Goal: Task Accomplishment & Management: Use online tool/utility

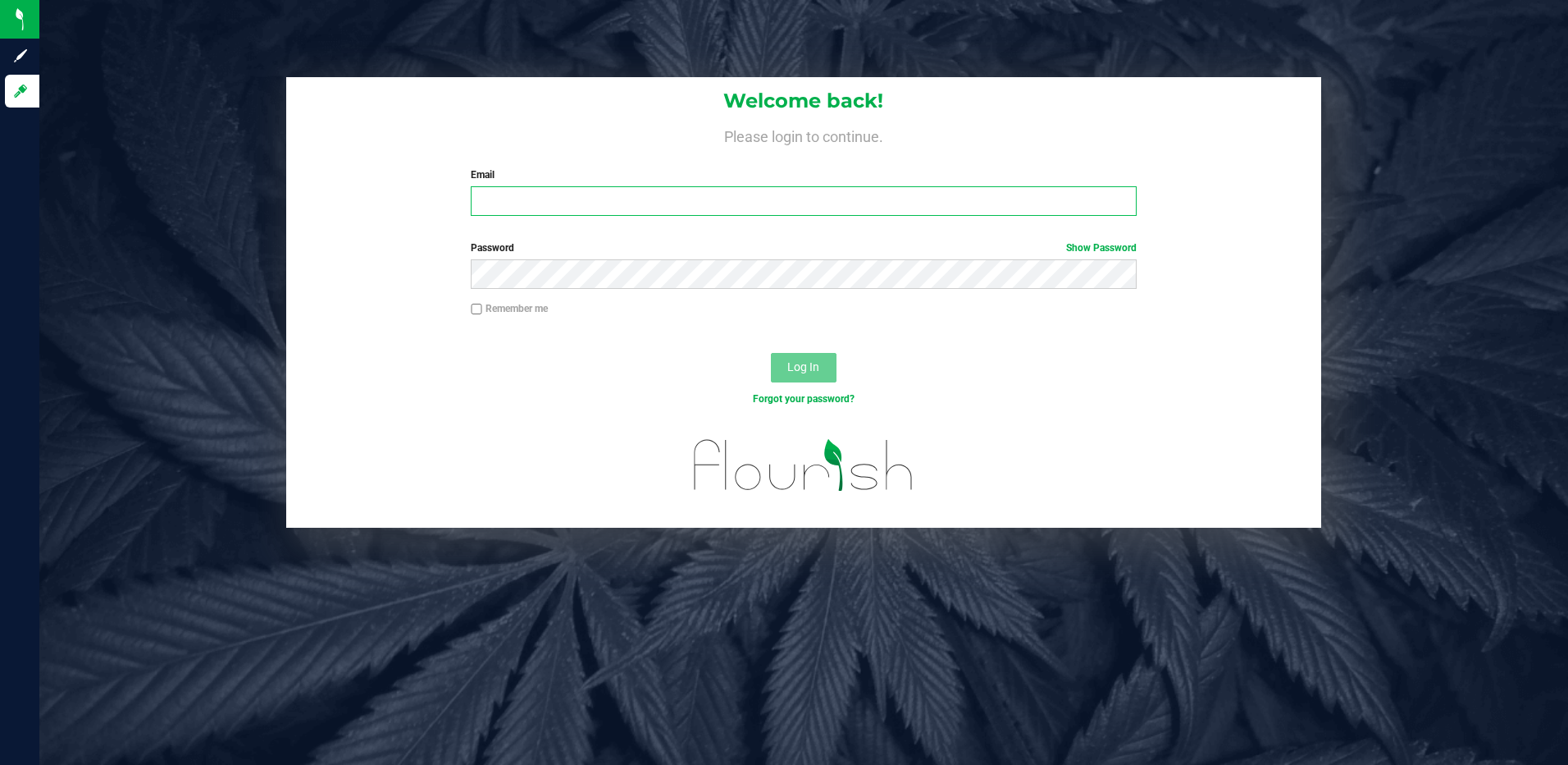
click at [582, 206] on input "Email" at bounding box center [803, 201] width 666 height 29
type input "ERAY@LIVEPARALLEL.COM"
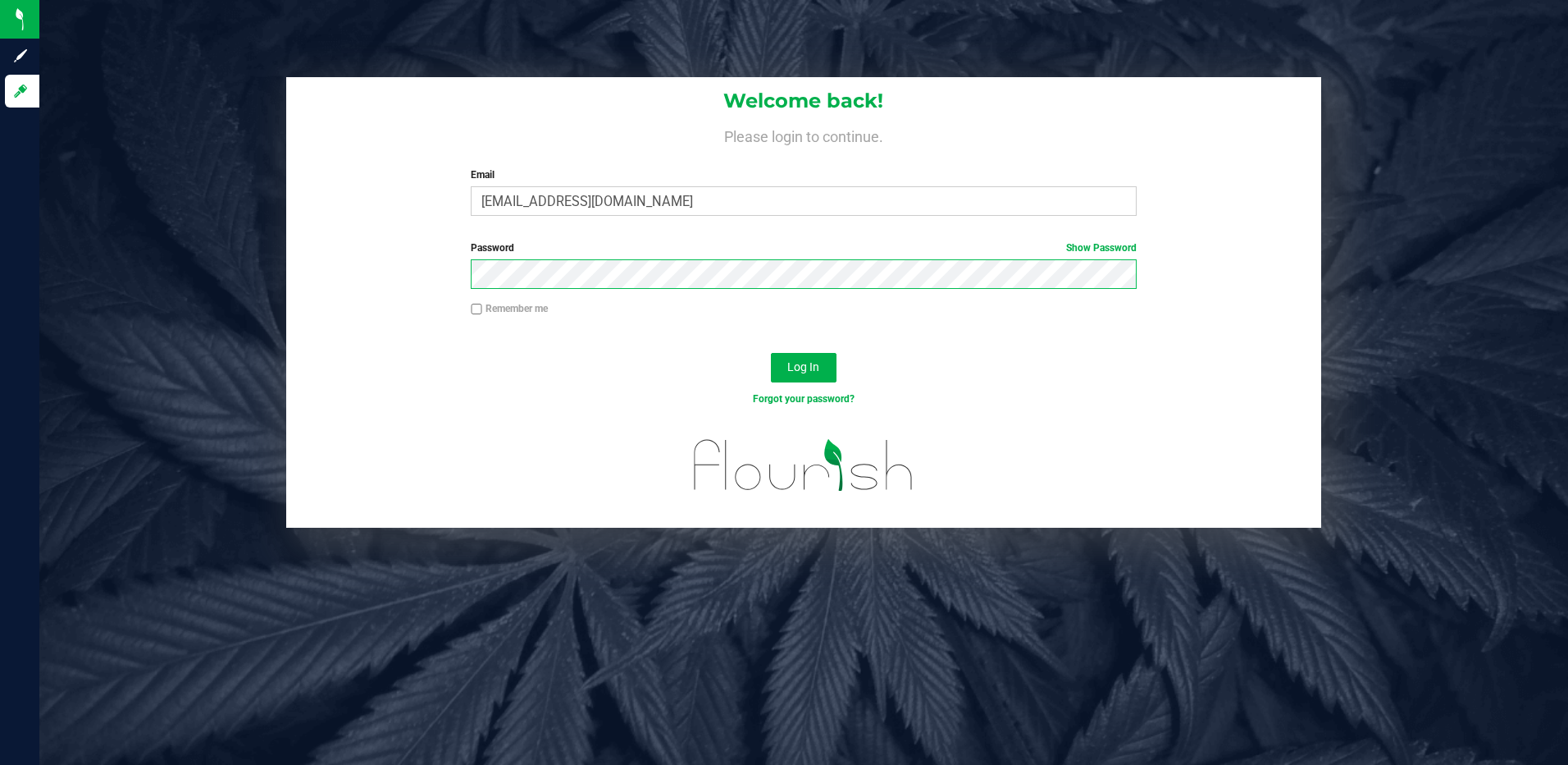
click at [771, 353] on button "Log In" at bounding box center [803, 368] width 66 height 29
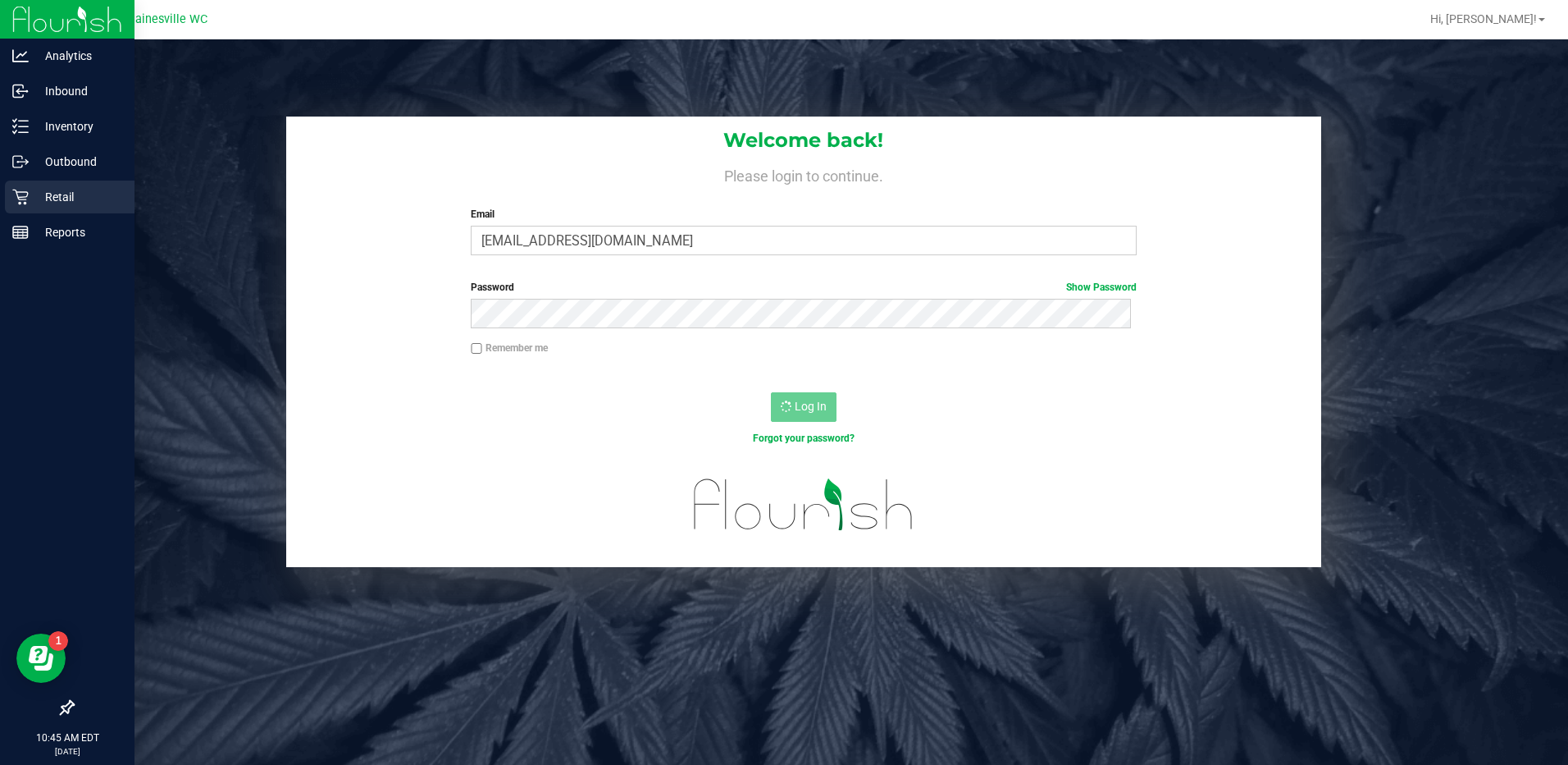
click at [47, 192] on p "Retail" at bounding box center [78, 197] width 98 height 20
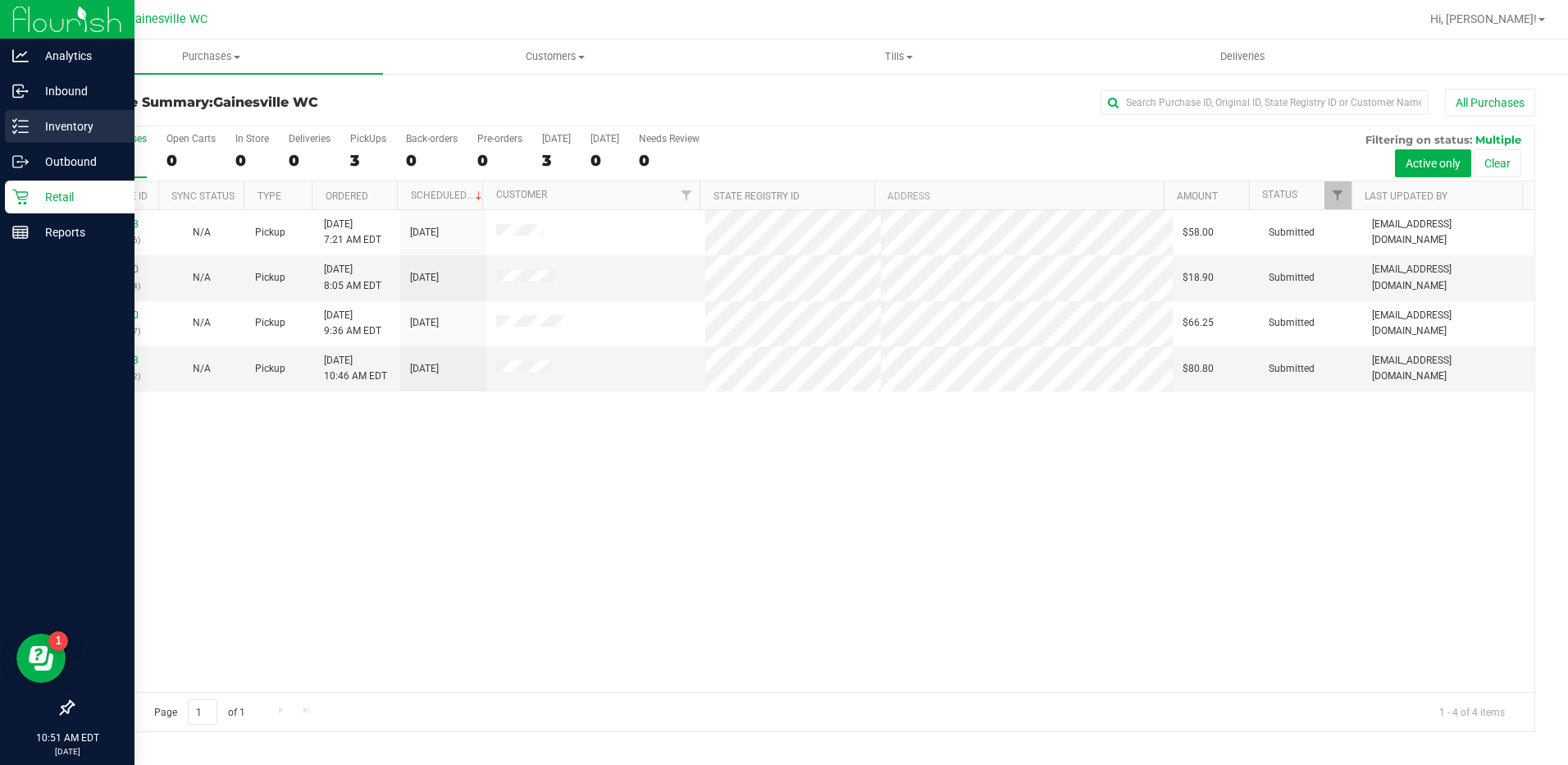
click at [54, 123] on p "Inventory" at bounding box center [78, 126] width 98 height 20
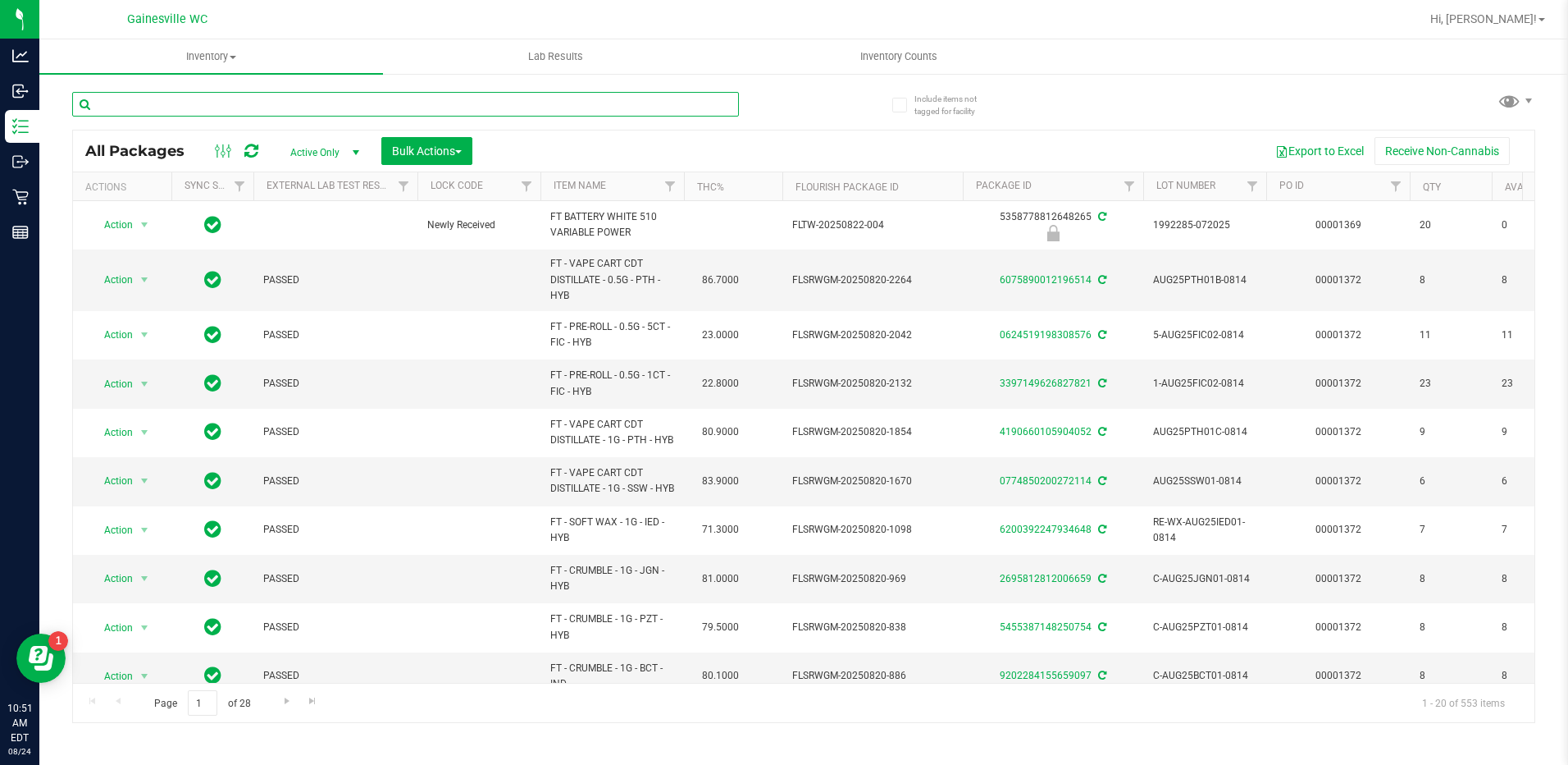
click at [215, 105] on input "text" at bounding box center [405, 103] width 667 height 25
type input "0812342402905341"
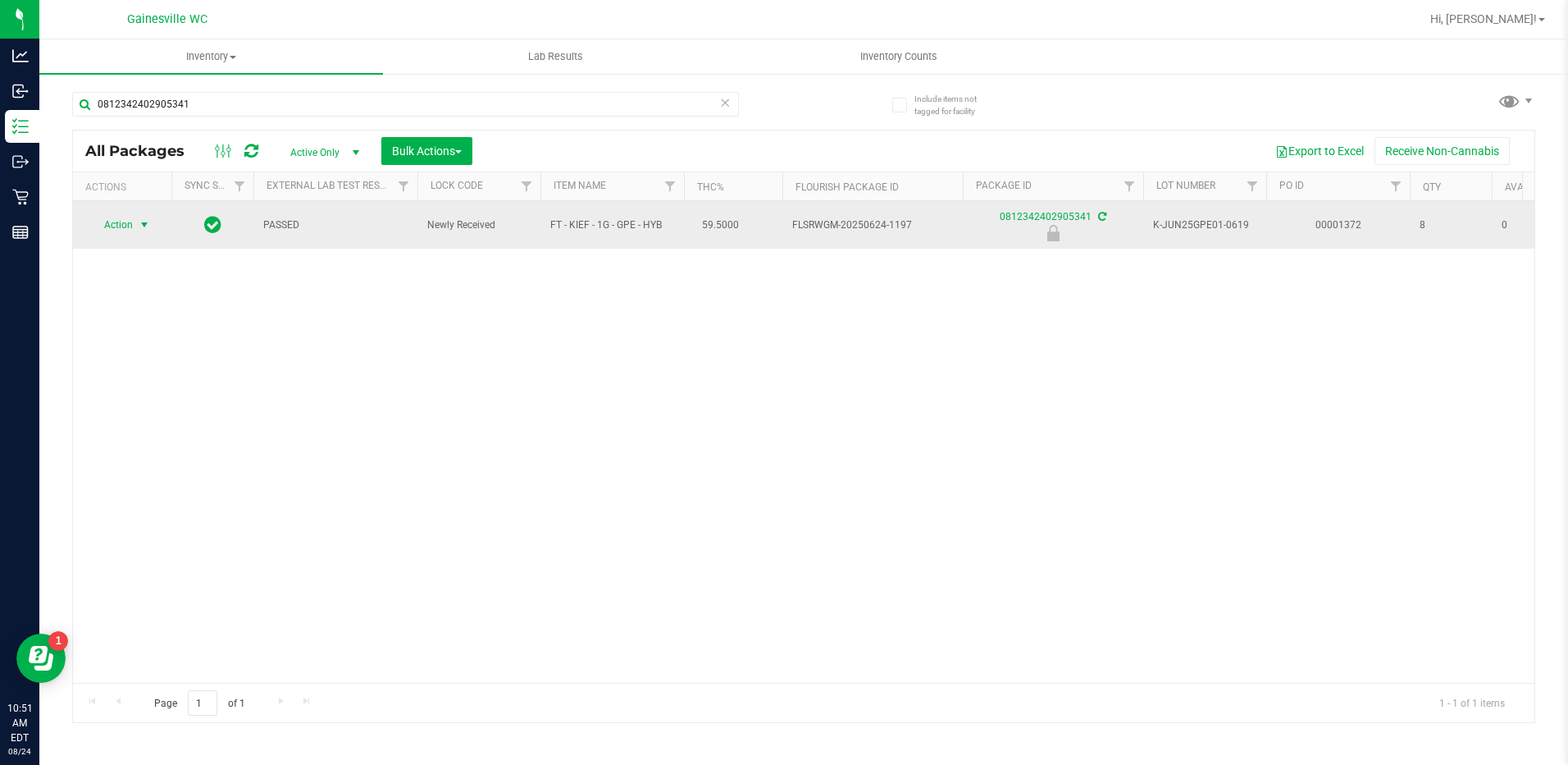
click at [149, 221] on span "select" at bounding box center [144, 224] width 13 height 13
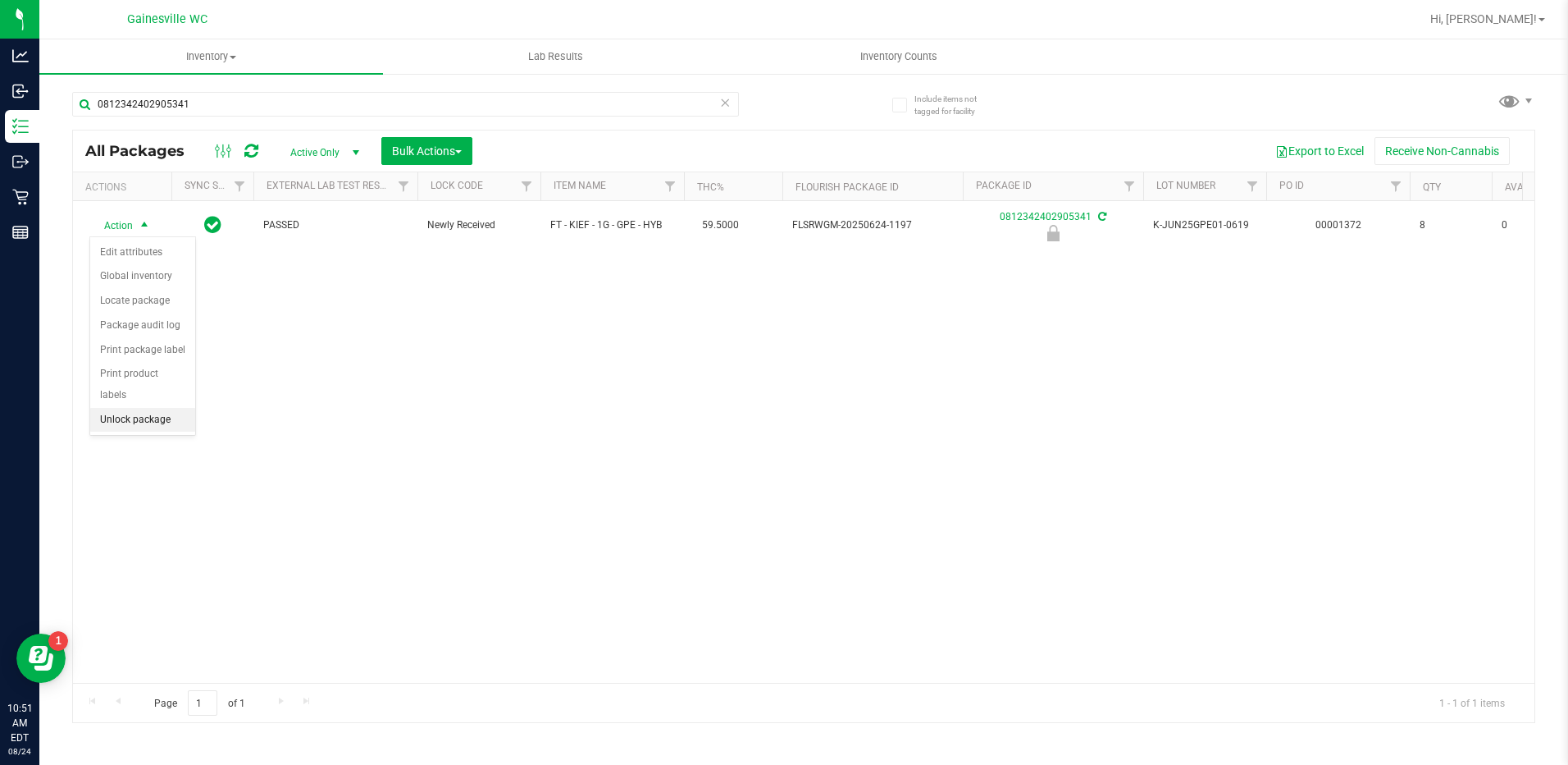
click at [157, 408] on li "Unlock package" at bounding box center [143, 420] width 105 height 25
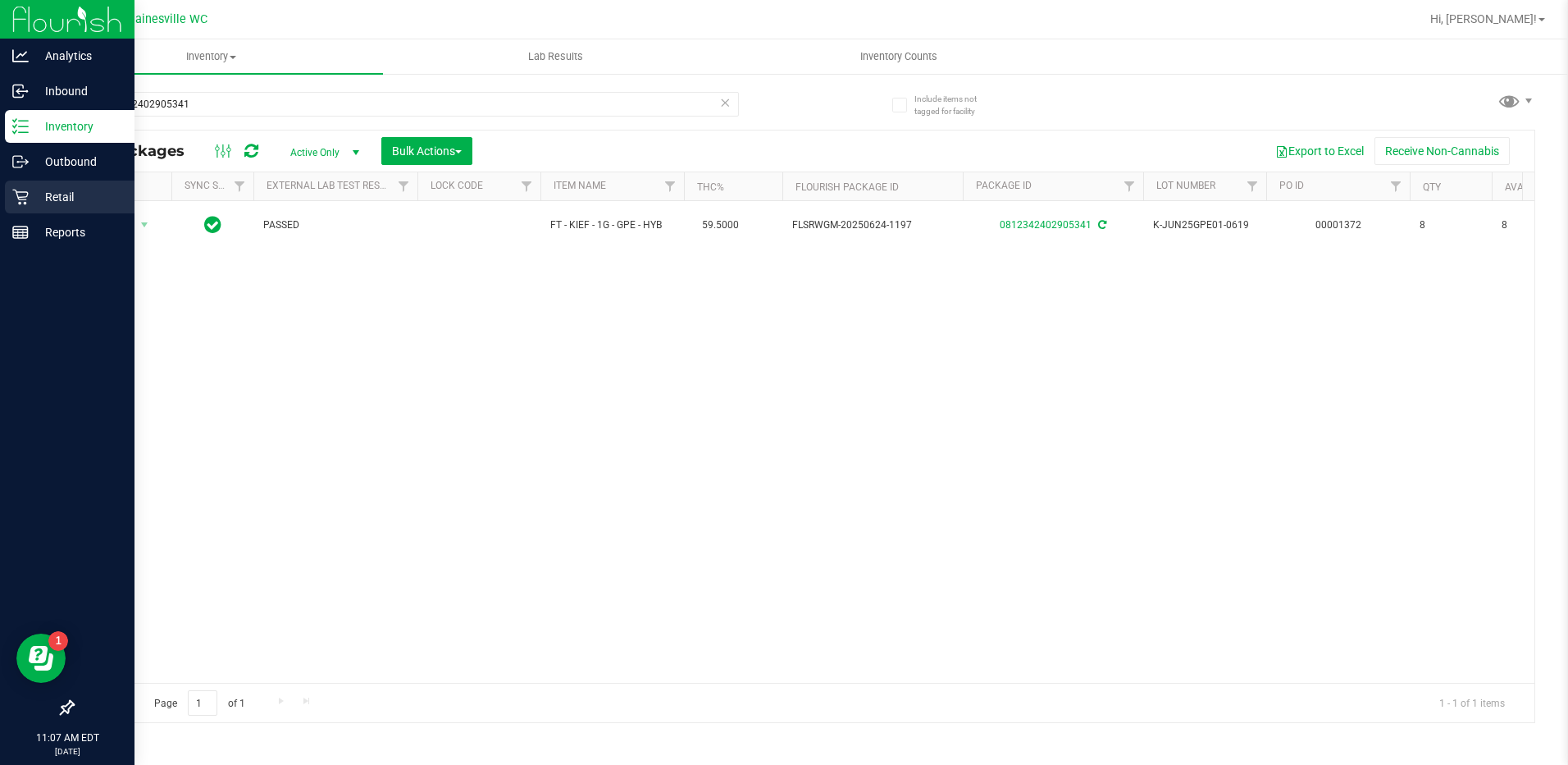
click at [48, 192] on p "Retail" at bounding box center [78, 197] width 98 height 20
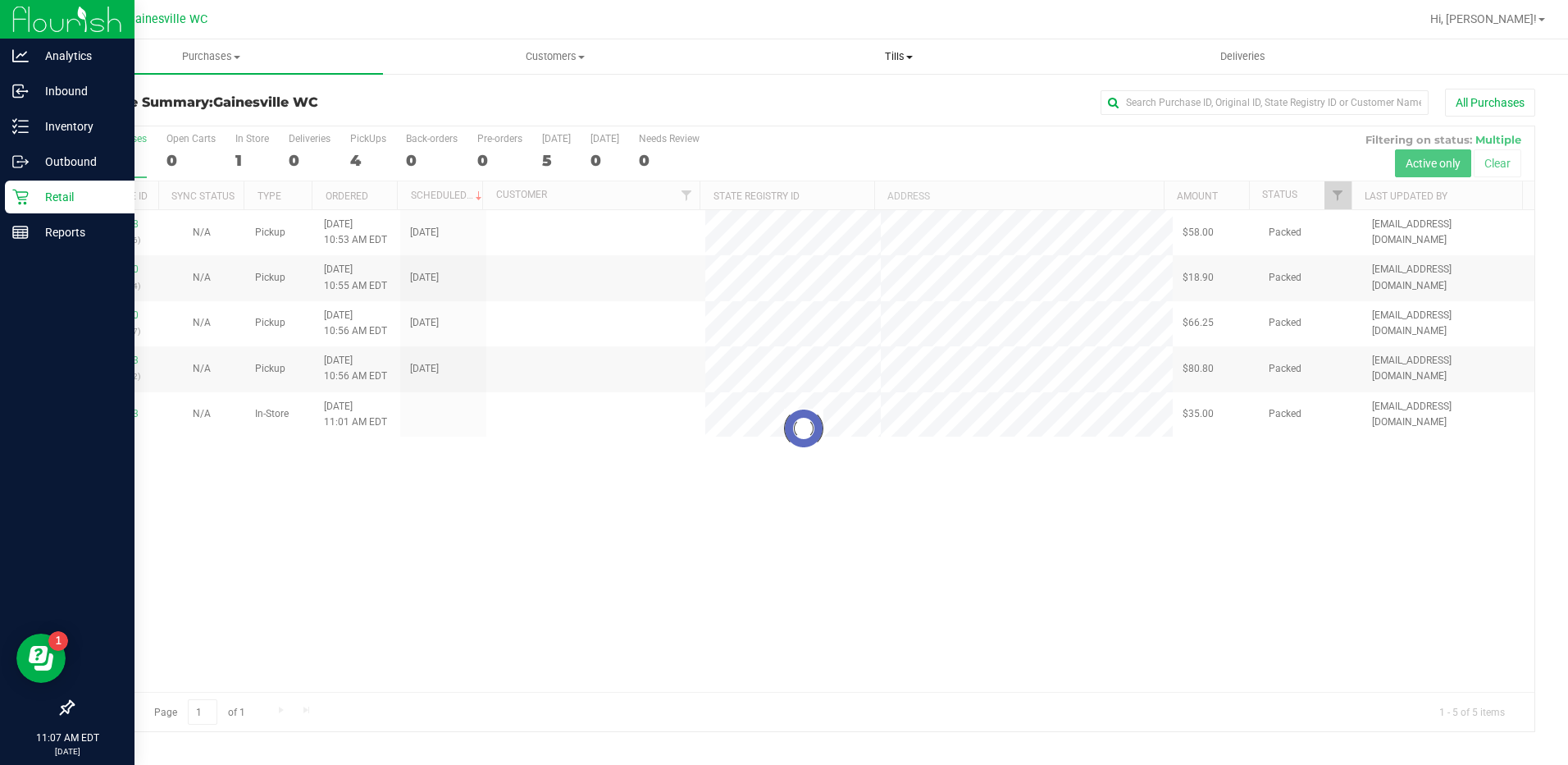
click at [907, 52] on span "Tills" at bounding box center [900, 56] width 342 height 15
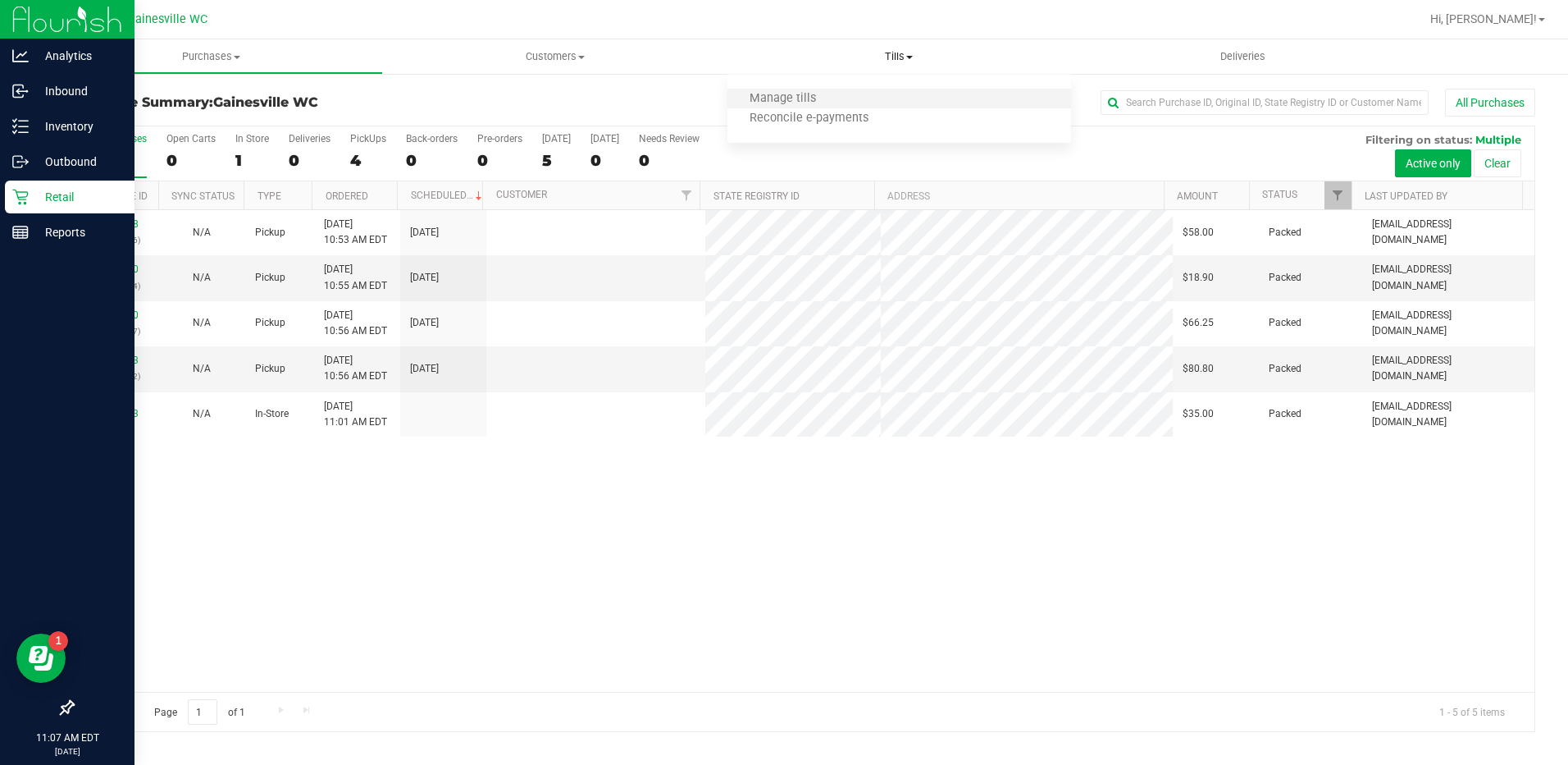
click at [850, 96] on li "Manage tills" at bounding box center [900, 99] width 344 height 20
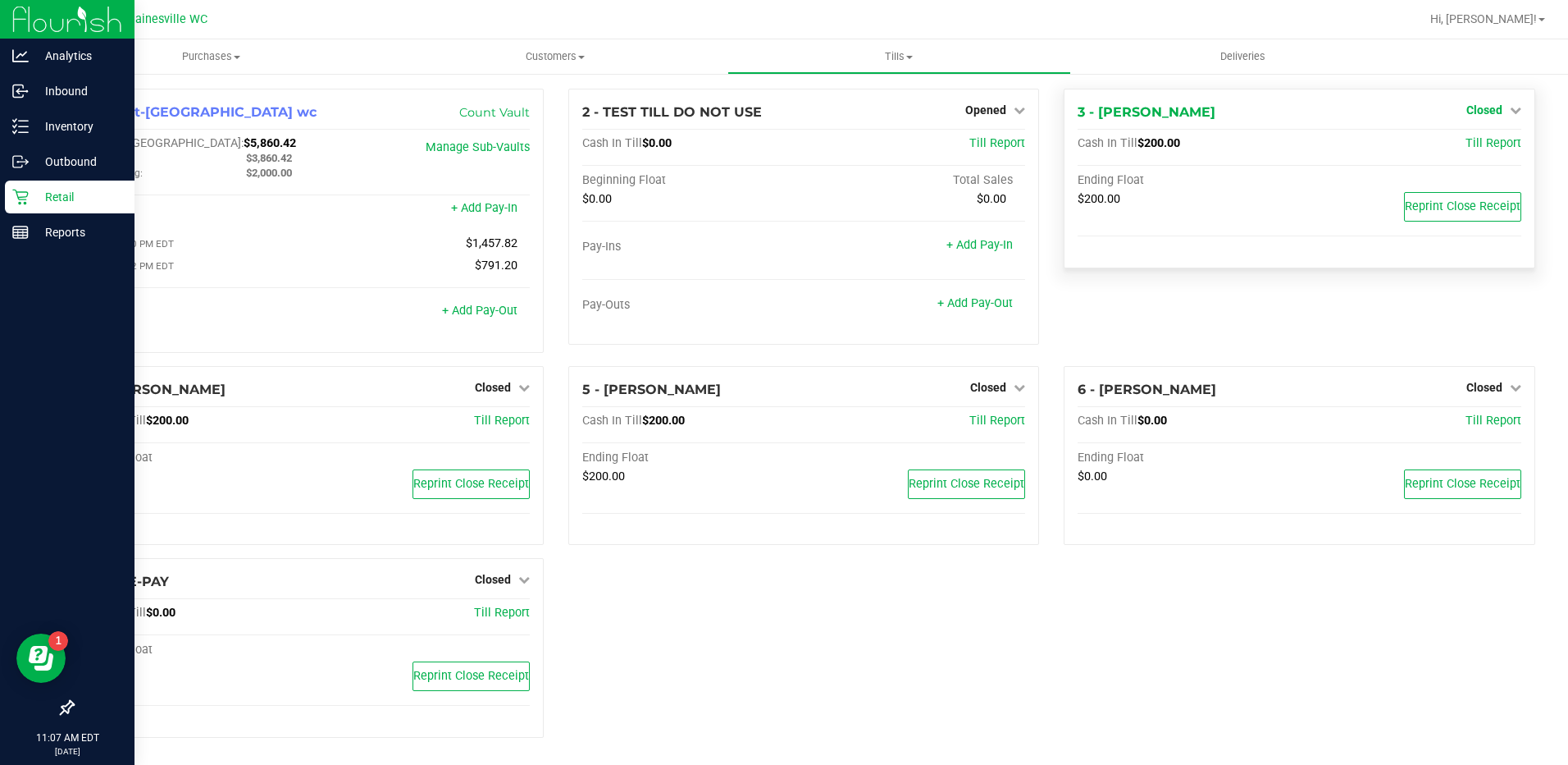
click at [1510, 113] on icon at bounding box center [1516, 110] width 12 height 12
click at [1463, 147] on link "Open Till" at bounding box center [1484, 144] width 43 height 13
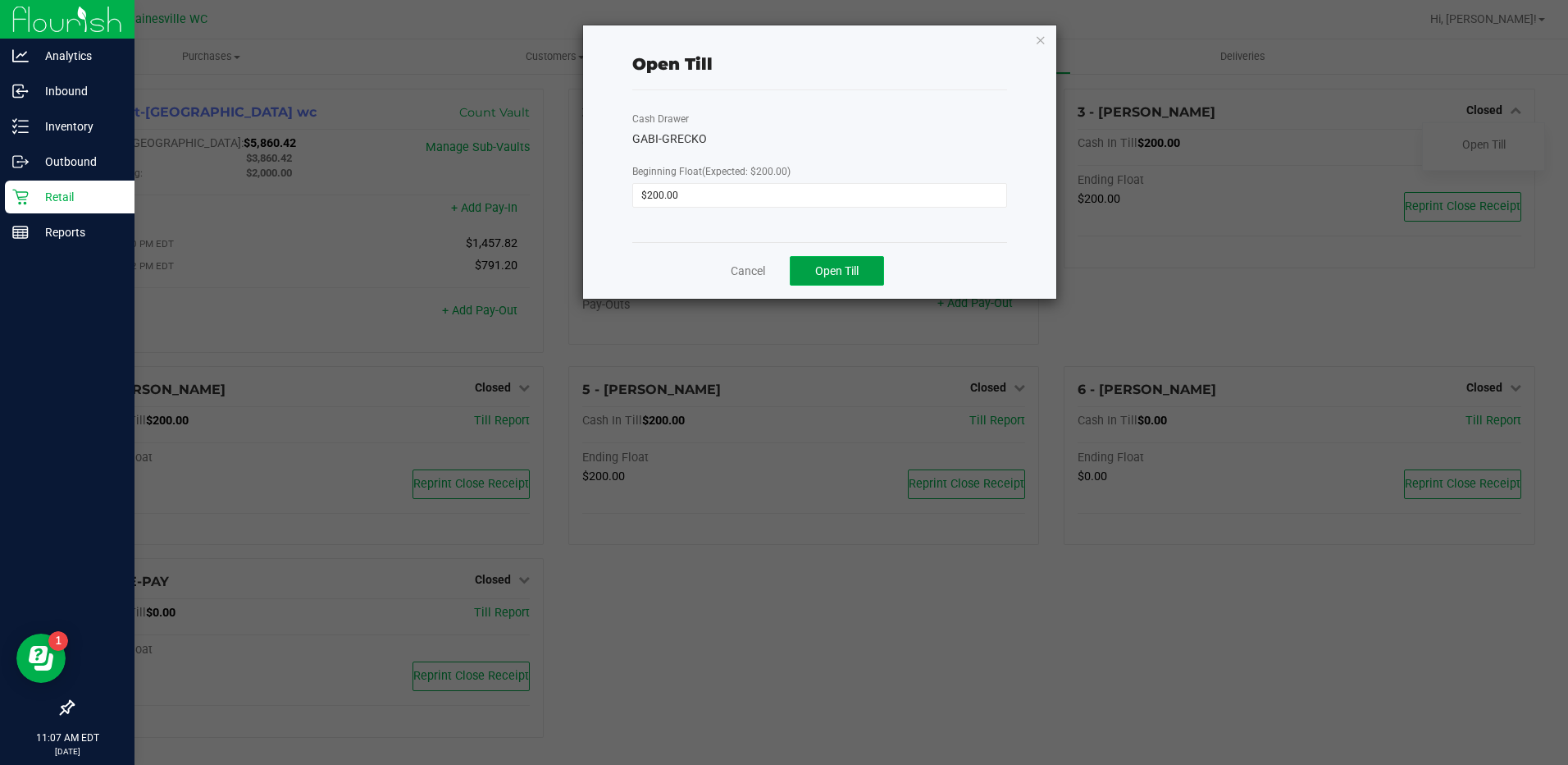
click at [829, 271] on span "Open Till" at bounding box center [837, 270] width 43 height 13
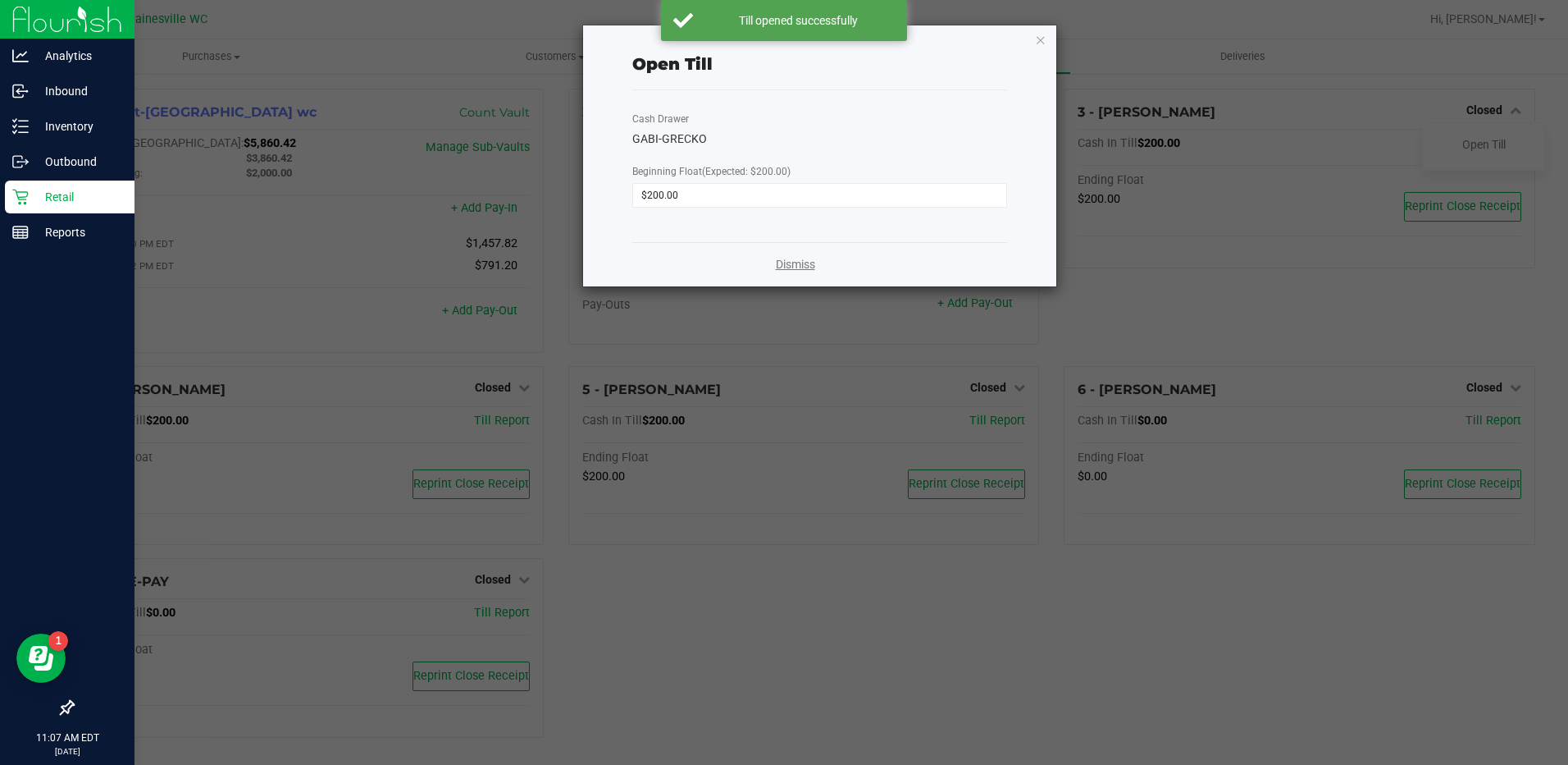
click at [803, 266] on link "Dismiss" at bounding box center [795, 265] width 39 height 18
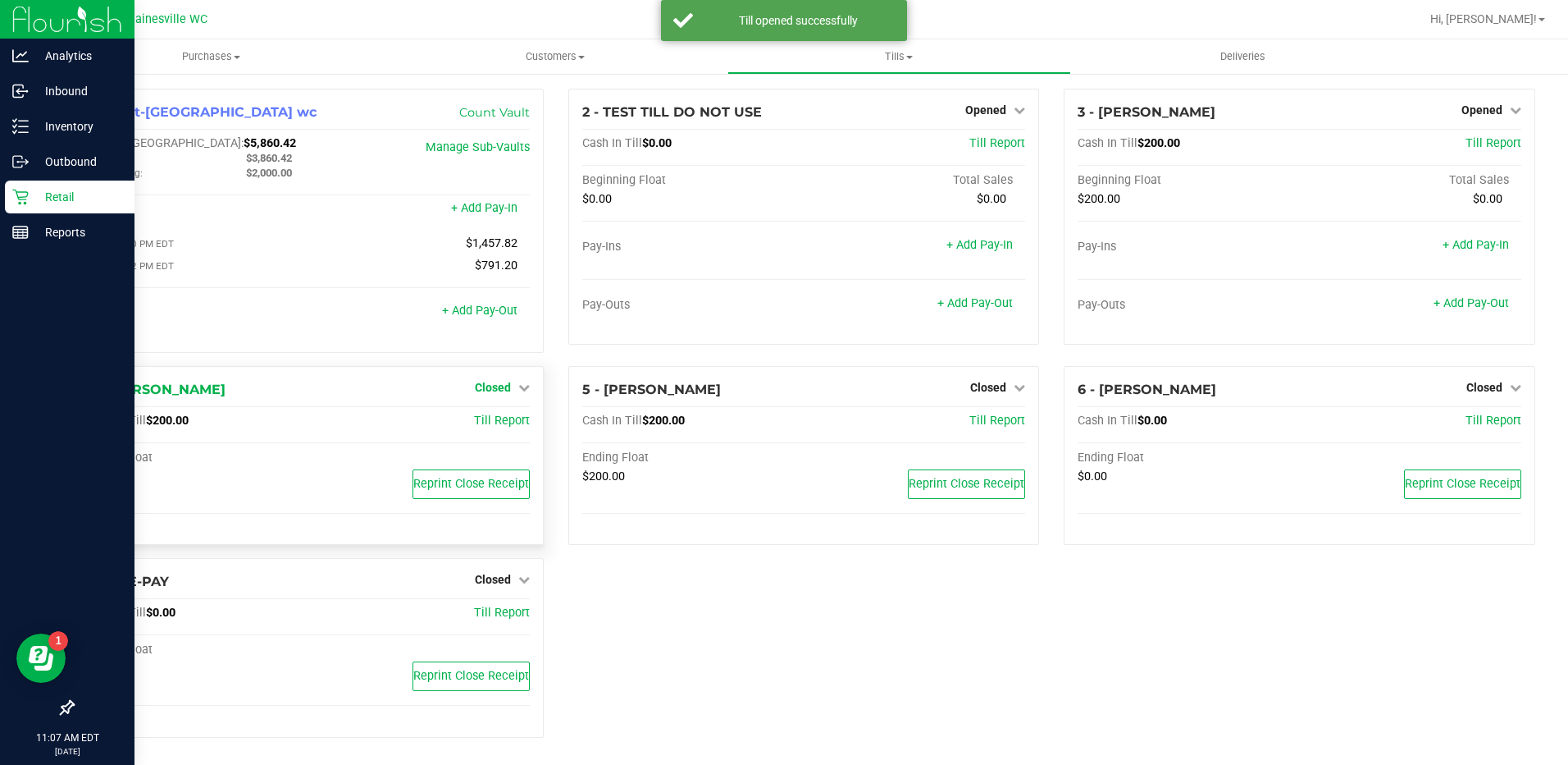
click at [505, 393] on span "Closed" at bounding box center [493, 386] width 36 height 13
click at [492, 441] on div "Open Till" at bounding box center [492, 423] width 123 height 48
click at [495, 432] on div "Open Till" at bounding box center [492, 421] width 121 height 21
click at [495, 425] on link "Open Till" at bounding box center [493, 420] width 43 height 13
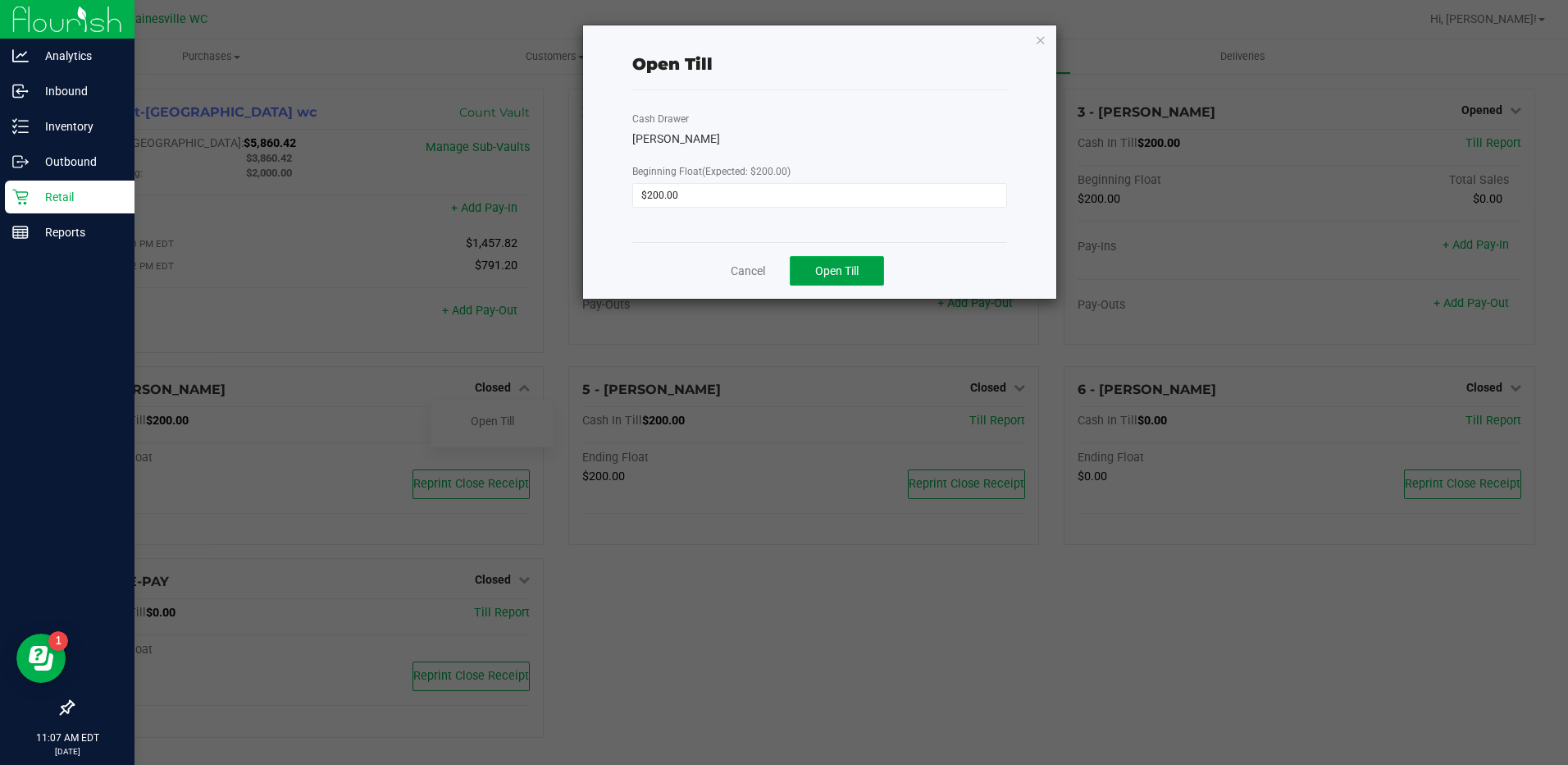
click at [833, 270] on span "Open Till" at bounding box center [837, 270] width 43 height 13
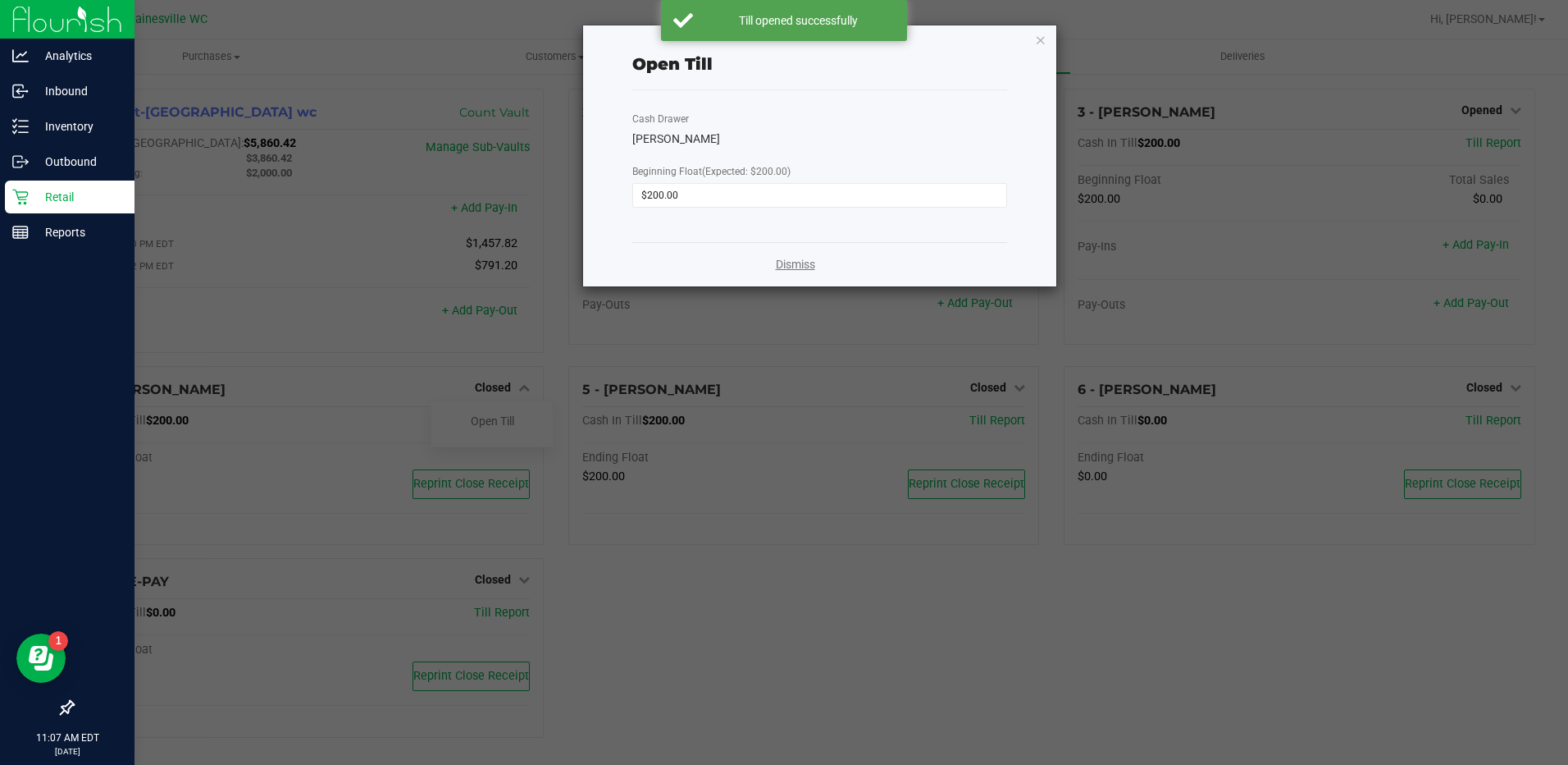
click at [815, 261] on div "Dismiss" at bounding box center [819, 264] width 374 height 44
click at [784, 262] on link "Dismiss" at bounding box center [795, 265] width 39 height 18
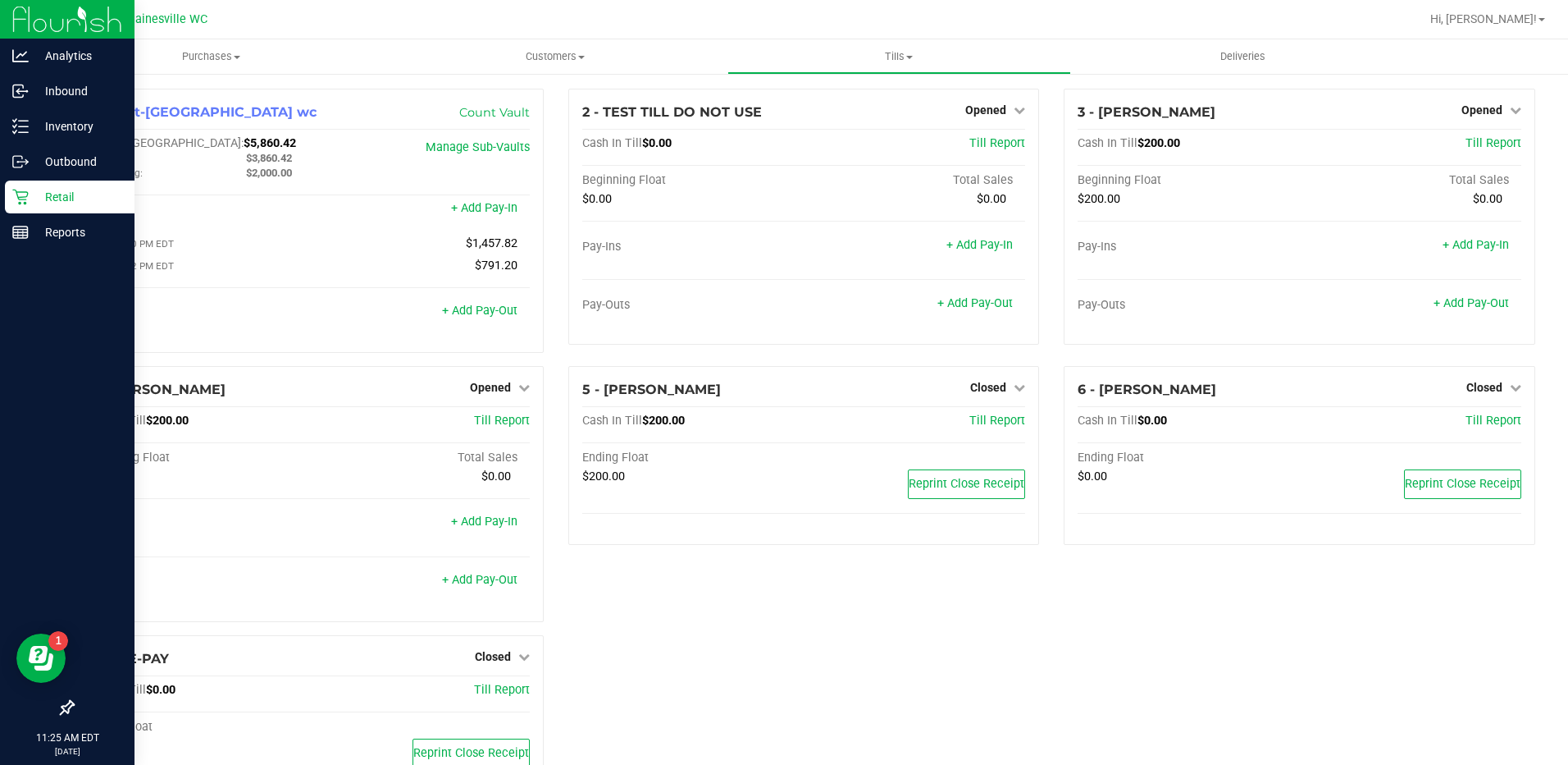
click at [69, 196] on p "Retail" at bounding box center [78, 197] width 98 height 20
